Goal: Task Accomplishment & Management: Complete application form

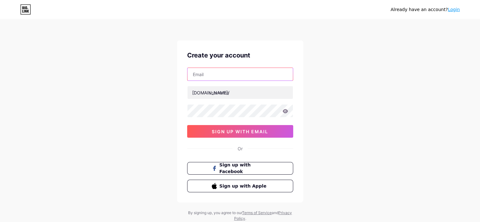
click at [233, 72] on input "text" at bounding box center [239, 74] width 105 height 13
type input "[EMAIL_ADDRESS][DOMAIN_NAME]"
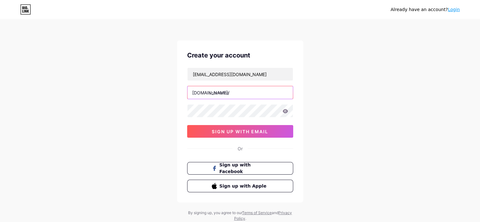
click at [223, 90] on input "text" at bounding box center [239, 92] width 105 height 13
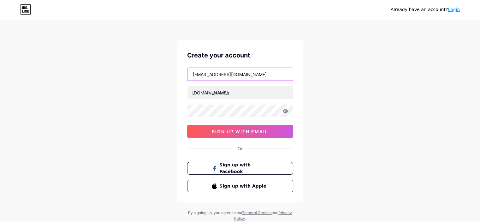
drag, startPoint x: 209, startPoint y: 74, endPoint x: 248, endPoint y: 74, distance: 38.5
click at [248, 74] on input "[EMAIL_ADDRESS][DOMAIN_NAME]" at bounding box center [239, 74] width 105 height 13
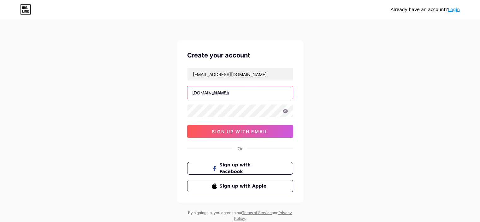
click at [231, 93] on input "text" at bounding box center [239, 92] width 105 height 13
paste input "brownleatherjacket"
type input "brownleatherjacketuk"
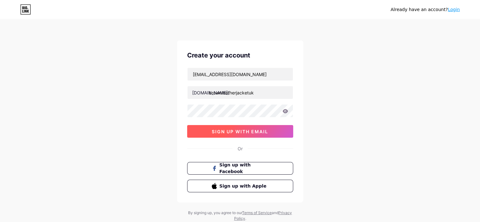
click at [259, 132] on span "sign up with email" at bounding box center [240, 131] width 56 height 5
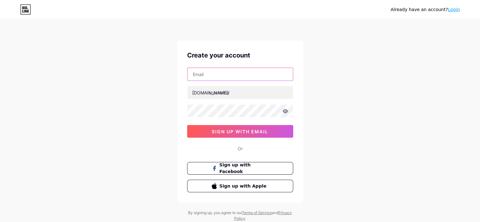
click at [224, 69] on input "text" at bounding box center [239, 74] width 105 height 13
type input "[EMAIL_ADDRESS][DOMAIN_NAME]"
click at [237, 76] on input "[EMAIL_ADDRESS][DOMAIN_NAME]" at bounding box center [239, 74] width 105 height 13
drag, startPoint x: 255, startPoint y: 73, endPoint x: 109, endPoint y: 73, distance: 146.7
click at [115, 73] on div "Already have an account? Login Create your account [EMAIL_ADDRESS][DOMAIN_NAME]…" at bounding box center [240, 120] width 480 height 241
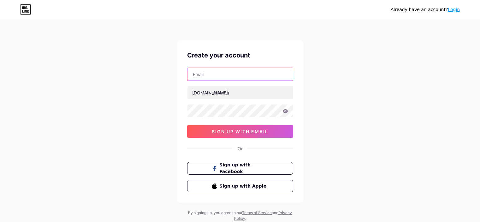
click at [259, 74] on input "text" at bounding box center [239, 74] width 105 height 13
type input "social@brownleatherjacket.co.uk"
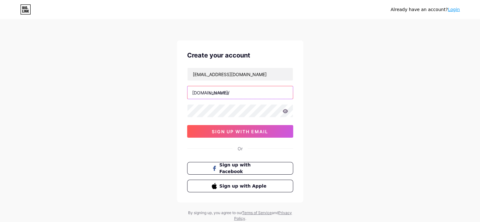
click at [226, 93] on input "text" at bounding box center [239, 92] width 105 height 13
click at [285, 110] on icon at bounding box center [285, 111] width 6 height 4
click at [286, 109] on icon at bounding box center [284, 111] width 5 height 4
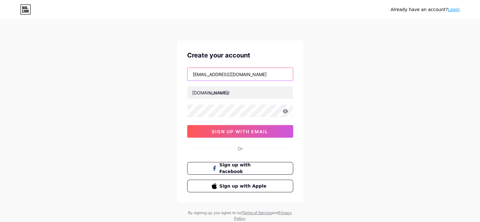
drag, startPoint x: 208, startPoint y: 72, endPoint x: 249, endPoint y: 73, distance: 40.7
click at [249, 73] on input "social@brownleatherjacket.co.uk" at bounding box center [239, 74] width 105 height 13
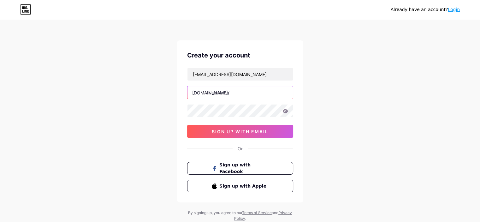
click at [229, 92] on input "text" at bounding box center [239, 92] width 105 height 13
paste input "brownleatherjacket"
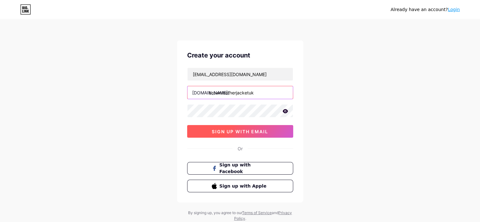
type input "brownleatherjacketuk"
click at [250, 129] on span "sign up with email" at bounding box center [240, 131] width 56 height 5
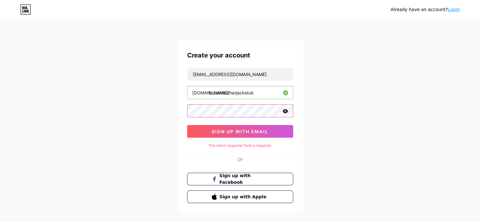
click at [161, 112] on div "Already have an account? Login Create your account social@brownleatherjacket.co…" at bounding box center [240, 126] width 480 height 252
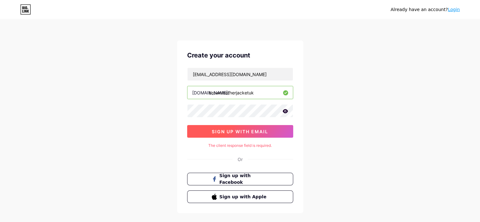
click at [248, 130] on span "sign up with email" at bounding box center [240, 131] width 56 height 5
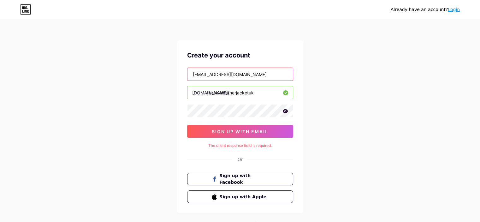
drag, startPoint x: 267, startPoint y: 75, endPoint x: 173, endPoint y: 73, distance: 94.0
click at [173, 73] on div "Already have an account? Login Create your account social@brownleatherjacket.co…" at bounding box center [240, 126] width 480 height 252
click at [240, 72] on input "text" at bounding box center [239, 74] width 105 height 13
type input "social@brownleatherjacket.co.uk"
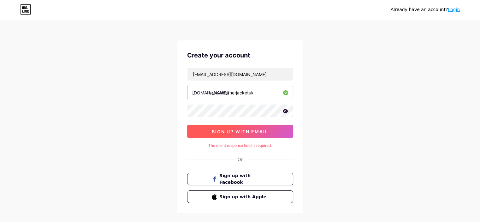
click at [238, 132] on span "sign up with email" at bounding box center [240, 131] width 56 height 5
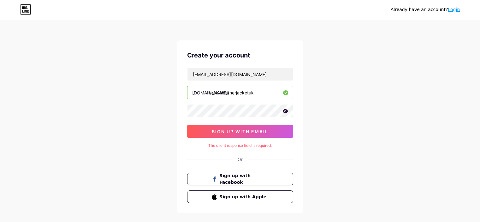
click at [453, 8] on link "Login" at bounding box center [454, 9] width 12 height 5
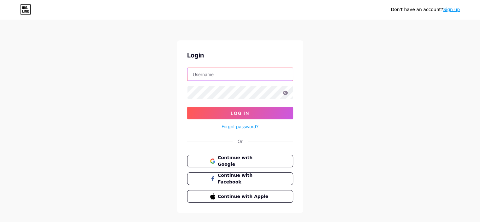
click at [253, 74] on input "text" at bounding box center [239, 74] width 105 height 13
click at [237, 72] on input "text" at bounding box center [239, 74] width 105 height 13
type input "social@brownleatherjacket.co.uk"
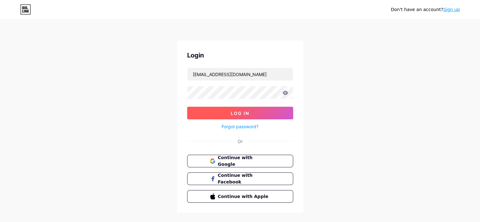
click at [222, 109] on button "Log In" at bounding box center [240, 113] width 106 height 13
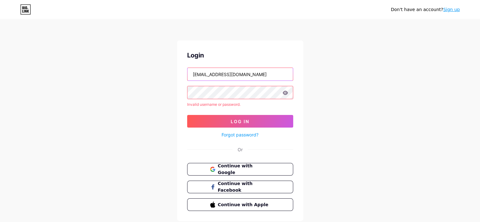
drag, startPoint x: 280, startPoint y: 78, endPoint x: 188, endPoint y: 77, distance: 92.1
click at [188, 77] on input "social@brownleatherjacket.co.uk" at bounding box center [239, 74] width 105 height 13
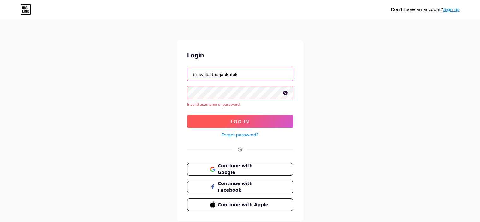
type input "brownleatherjacketuk"
click at [240, 119] on span "Log In" at bounding box center [240, 121] width 19 height 5
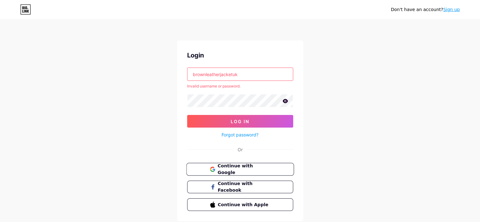
click at [249, 164] on button "Continue with Google" at bounding box center [240, 169] width 108 height 13
